Goal: Task Accomplishment & Management: Use online tool/utility

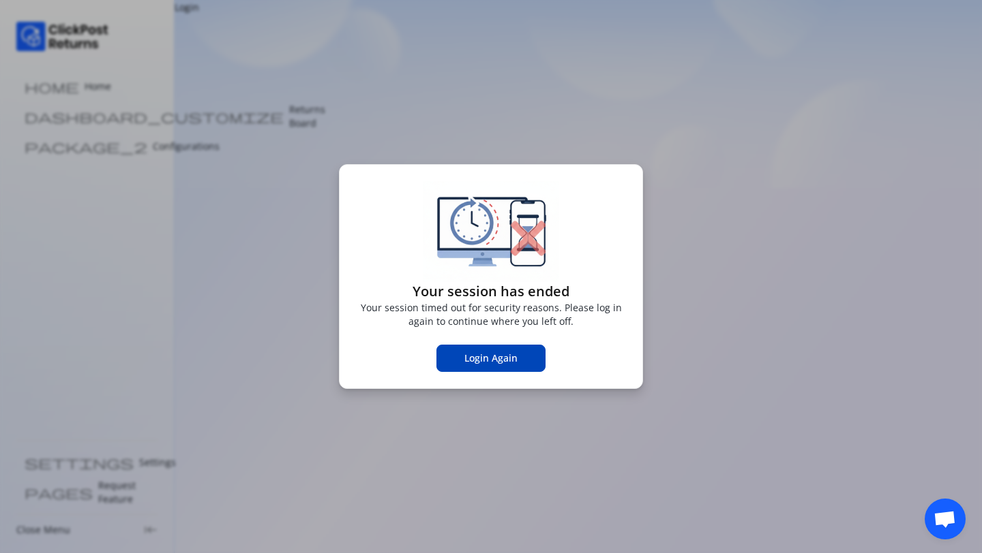
click at [487, 356] on span "Login Again" at bounding box center [490, 359] width 53 height 14
click at [765, 116] on div "Your session has ended Your session timed out for security reasons. Please log …" at bounding box center [491, 276] width 982 height 553
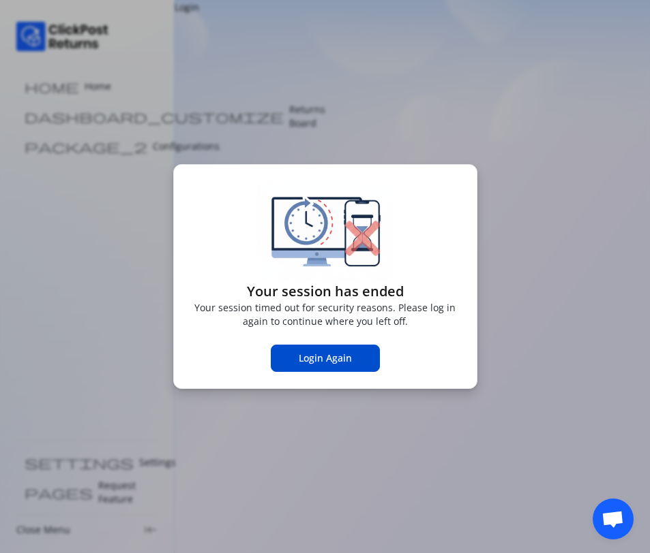
click at [209, 144] on div "Your session has ended Your session timed out for security reasons. Please log …" at bounding box center [325, 276] width 650 height 553
